Goal: Task Accomplishment & Management: Manage account settings

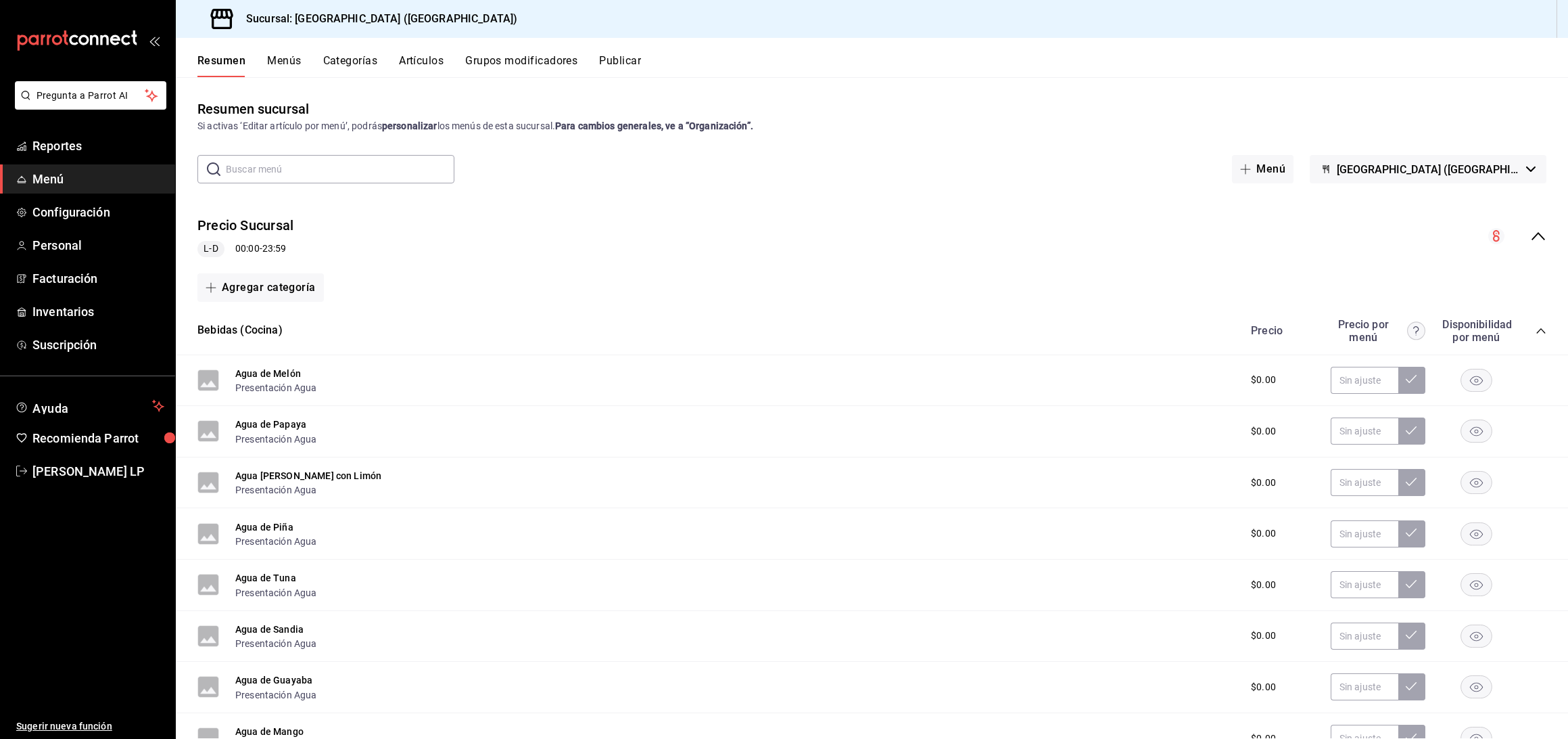
click at [425, 58] on button "Artículos" at bounding box center [422, 65] width 45 height 23
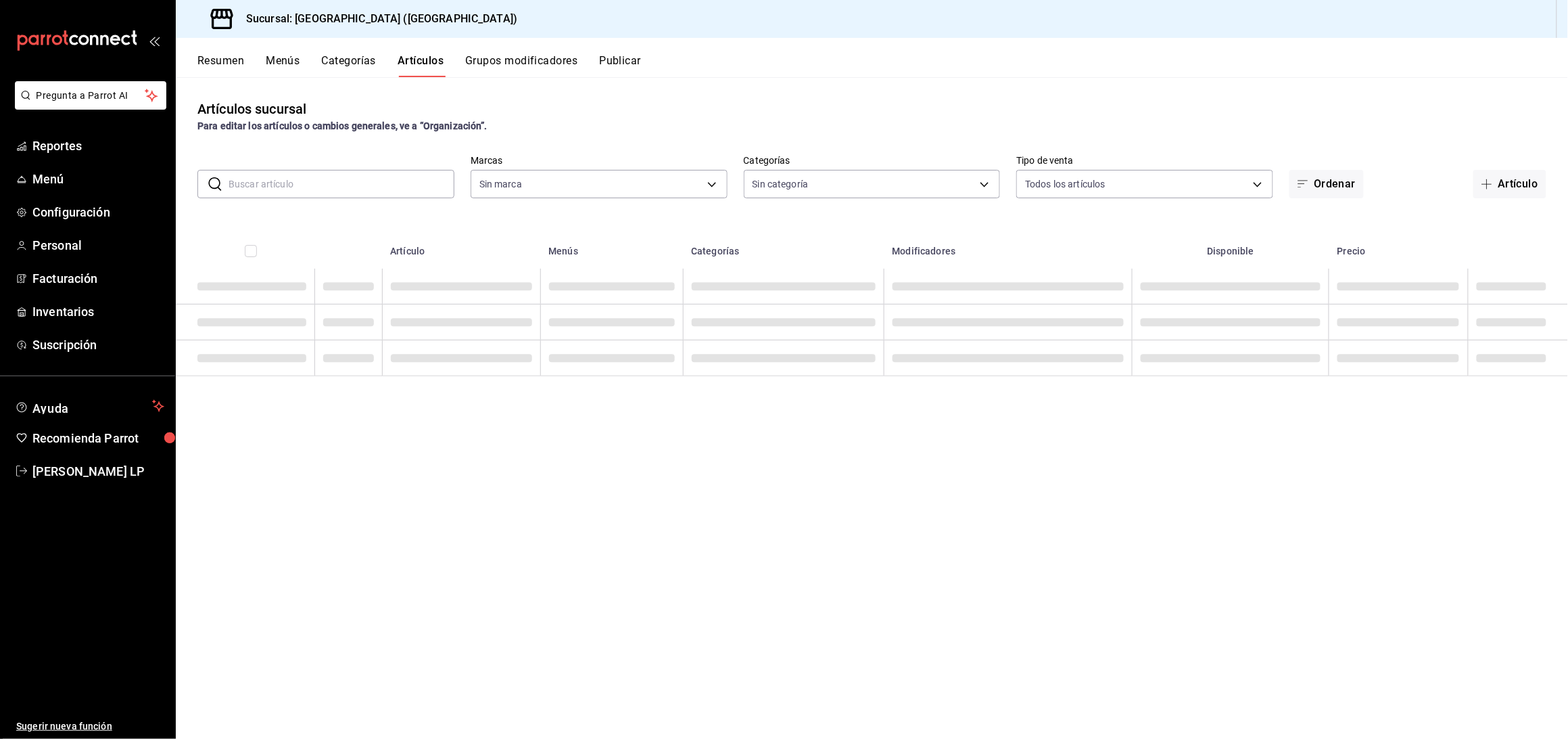
click at [417, 188] on input "text" at bounding box center [341, 184] width 226 height 27
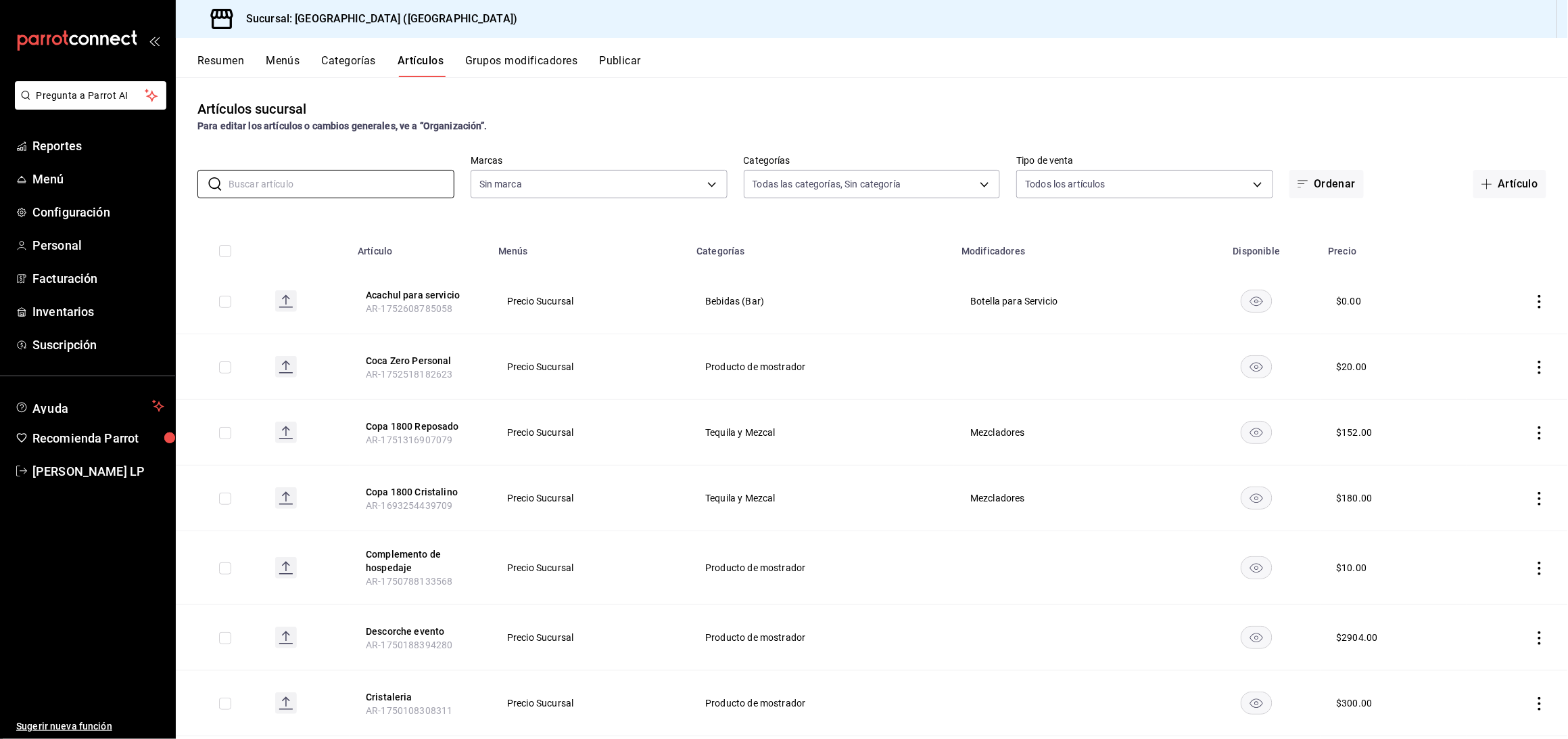
type input "liqui"
type input "8c3fc7fb-afc8-4fcf-a35f-97b25a26b173,d858cdb4-7991-4d76-a946-9f508960b44e,730af…"
type input "c5b0ed81-af66-4c2d-afb4-f59aa1ecca2b"
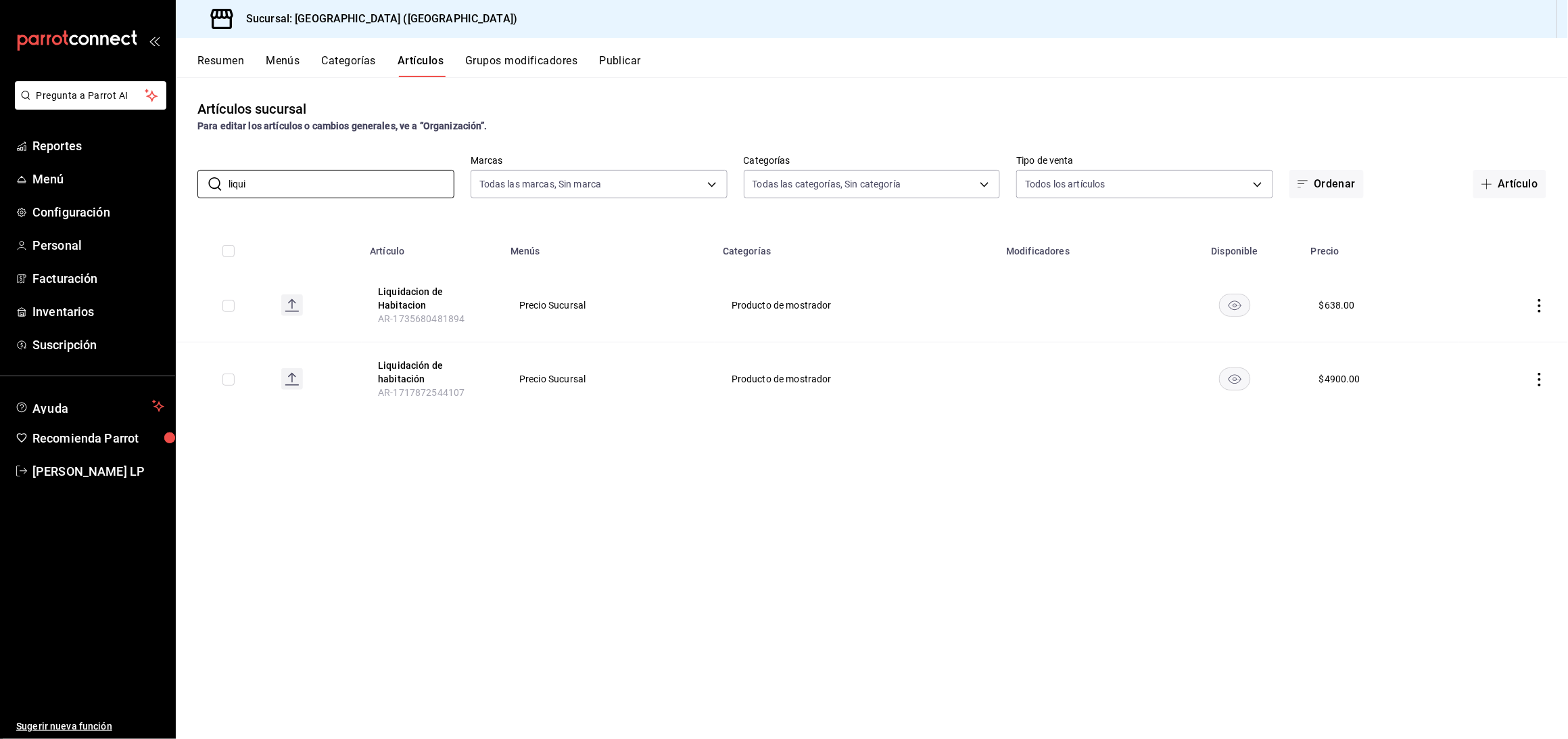
click at [1533, 304] on icon "actions" at bounding box center [1539, 305] width 13 height 13
click at [1496, 332] on span "Editar" at bounding box center [1500, 337] width 35 height 14
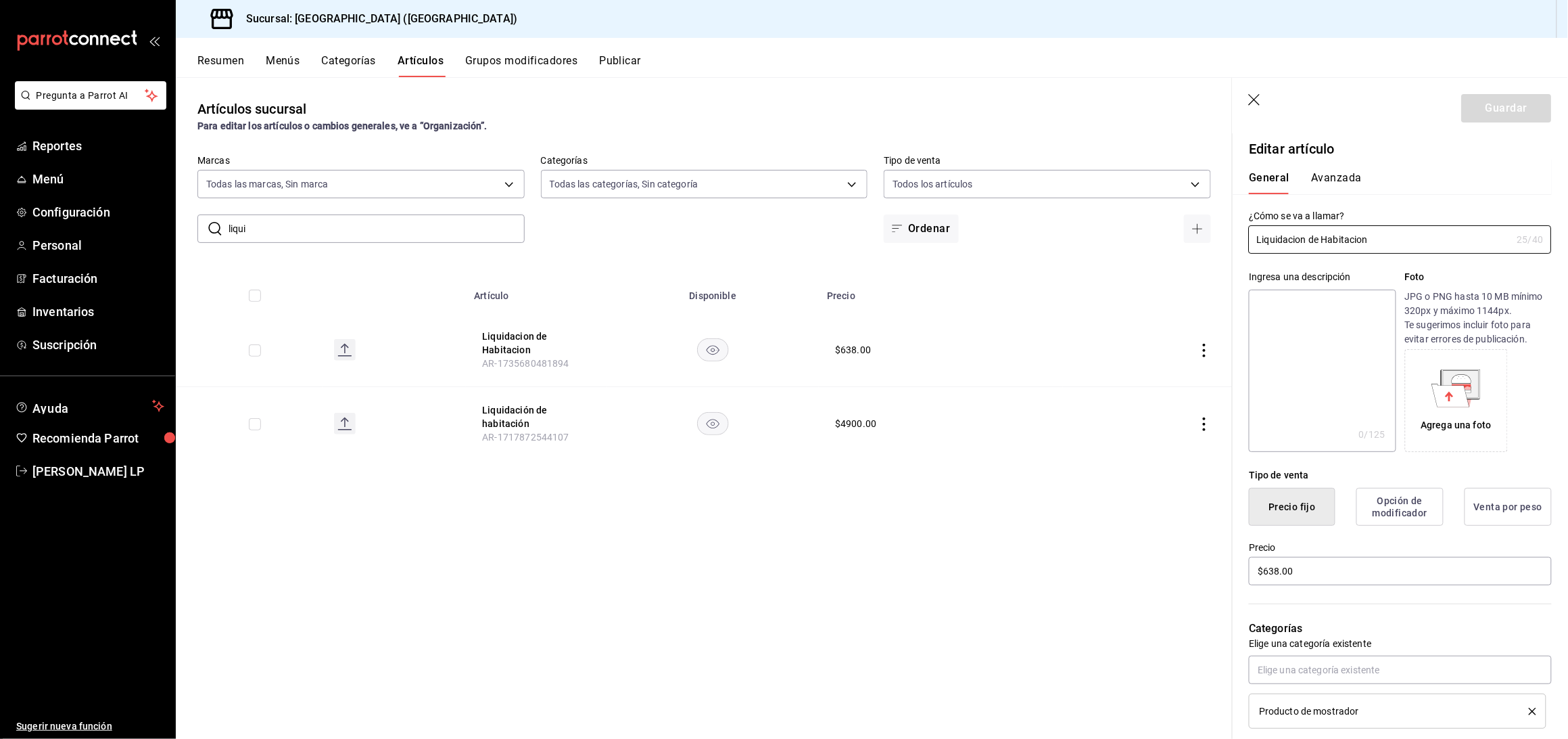
scroll to position [180, 0]
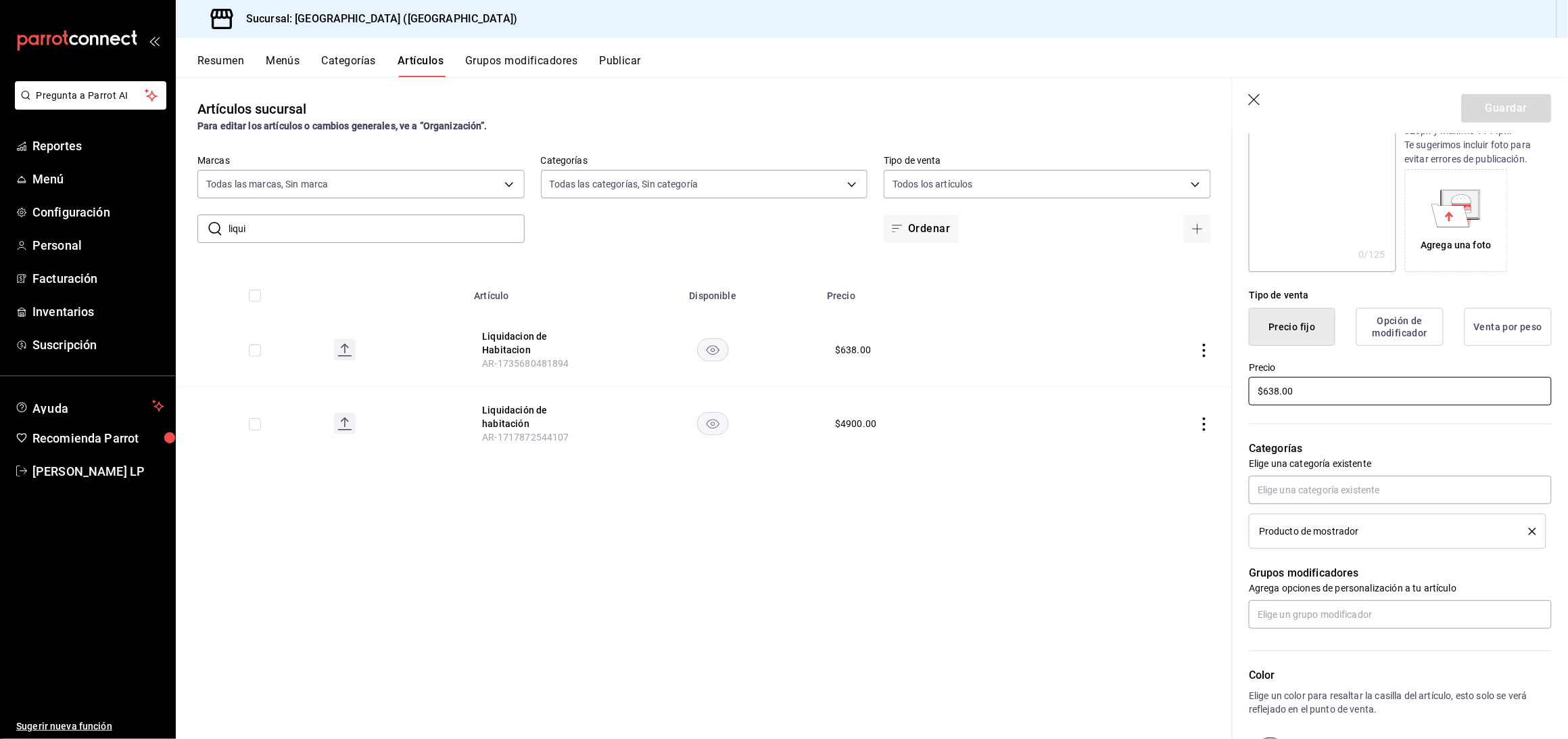
click at [1281, 399] on input "$638.00" at bounding box center [1400, 391] width 303 height 28
type input "$6.00"
type input "$1058.00"
click at [1522, 110] on button "Guardar" at bounding box center [1507, 108] width 90 height 28
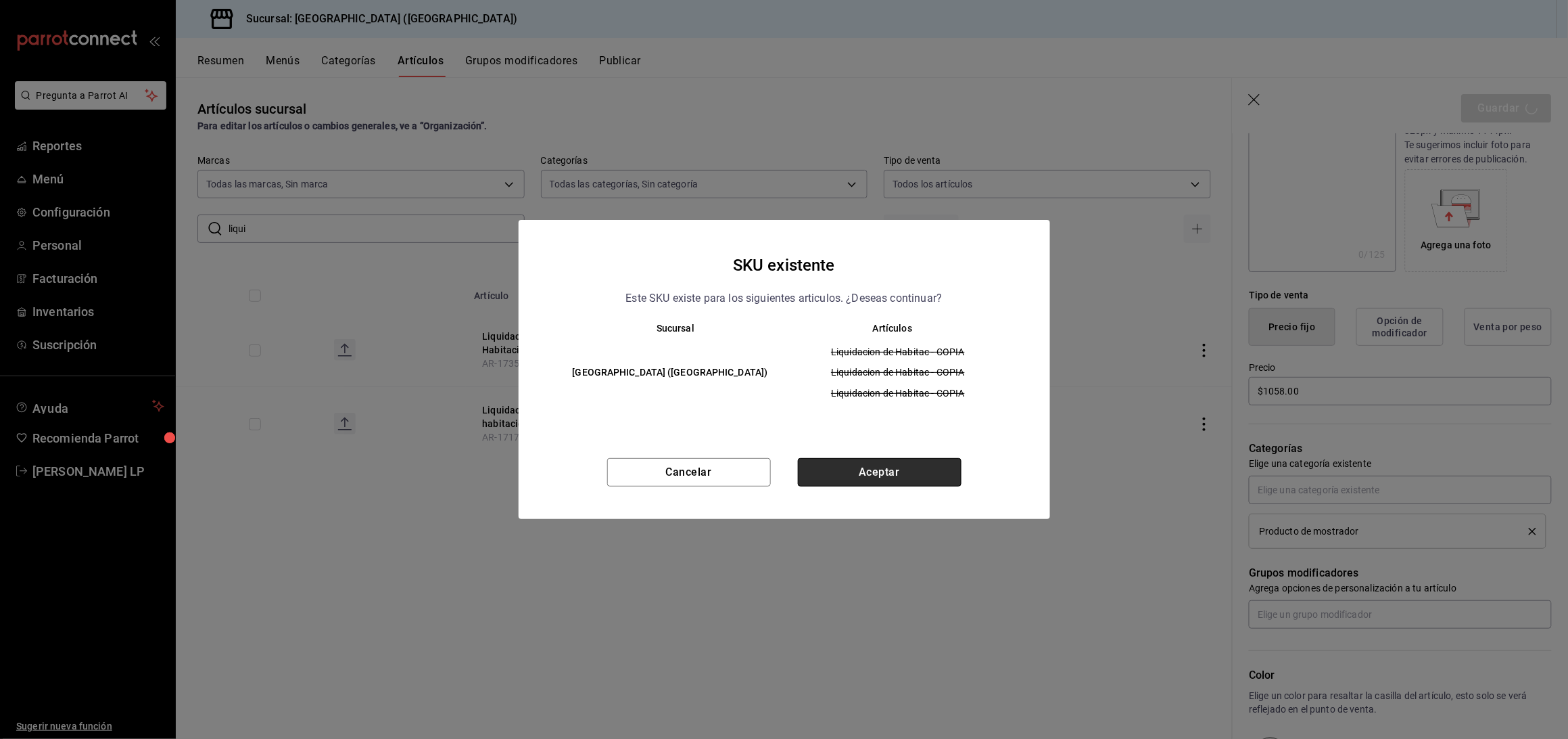
click at [931, 477] on button "Aceptar" at bounding box center [879, 472] width 164 height 28
